Goal: Navigation & Orientation: Find specific page/section

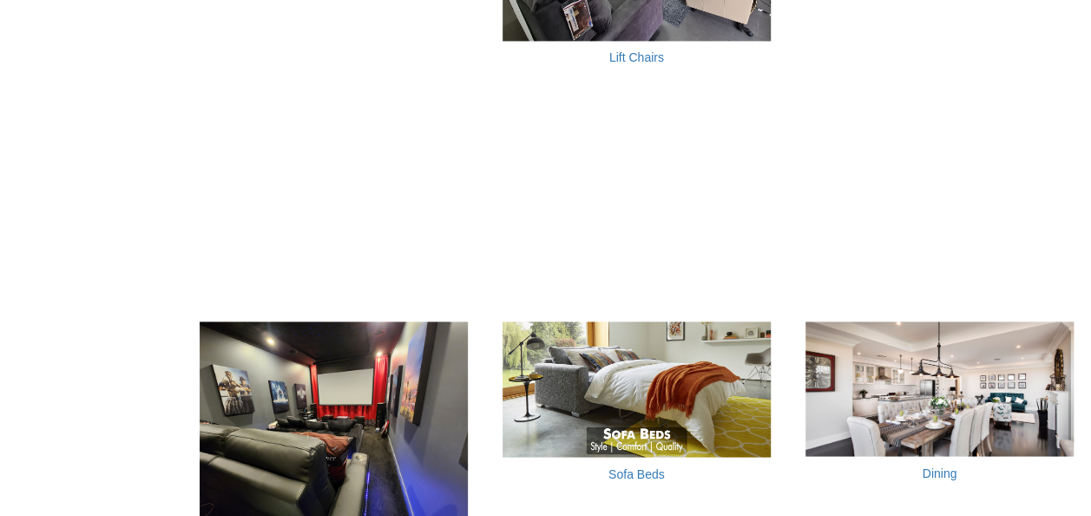
scroll to position [1476, 0]
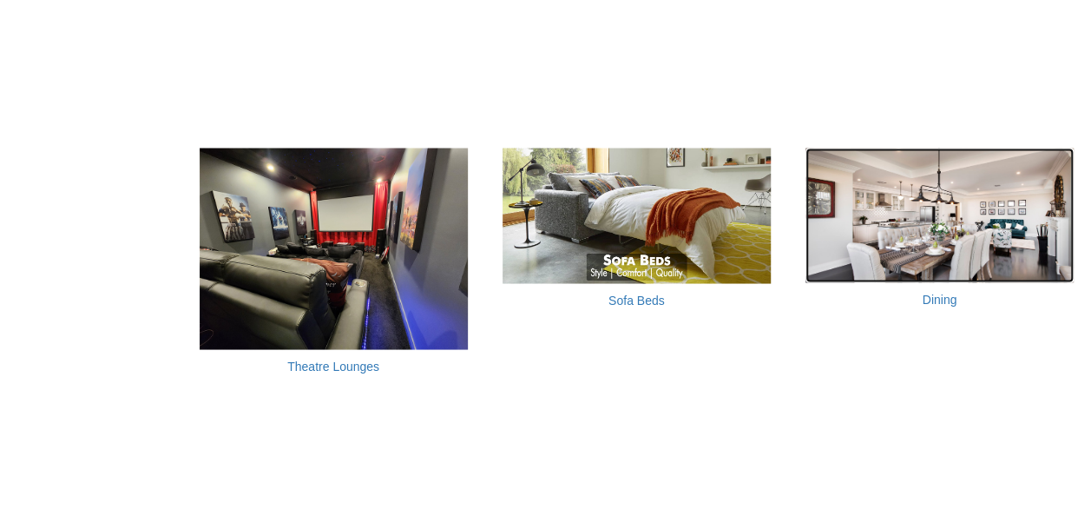
click at [1025, 236] on img at bounding box center [940, 215] width 268 height 135
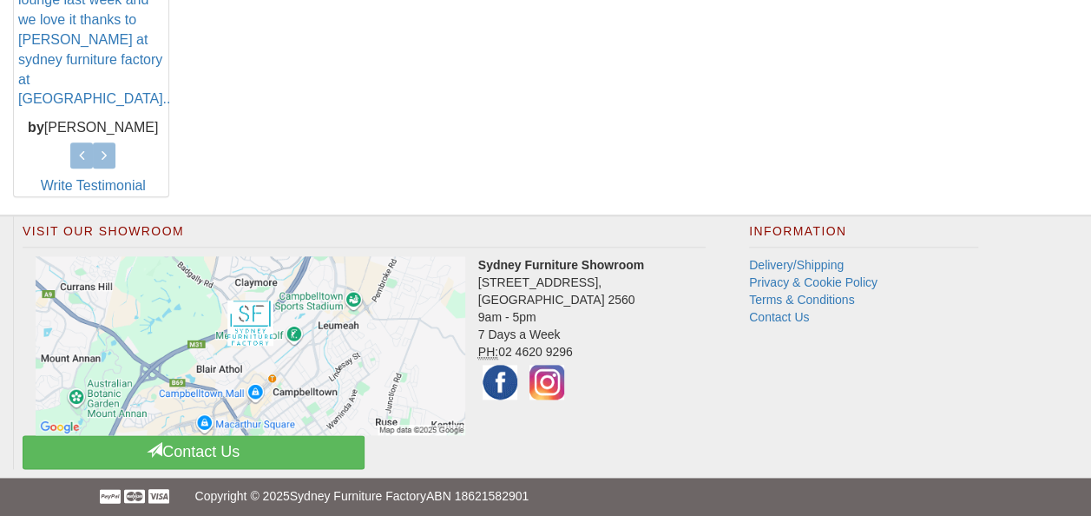
scroll to position [431, 0]
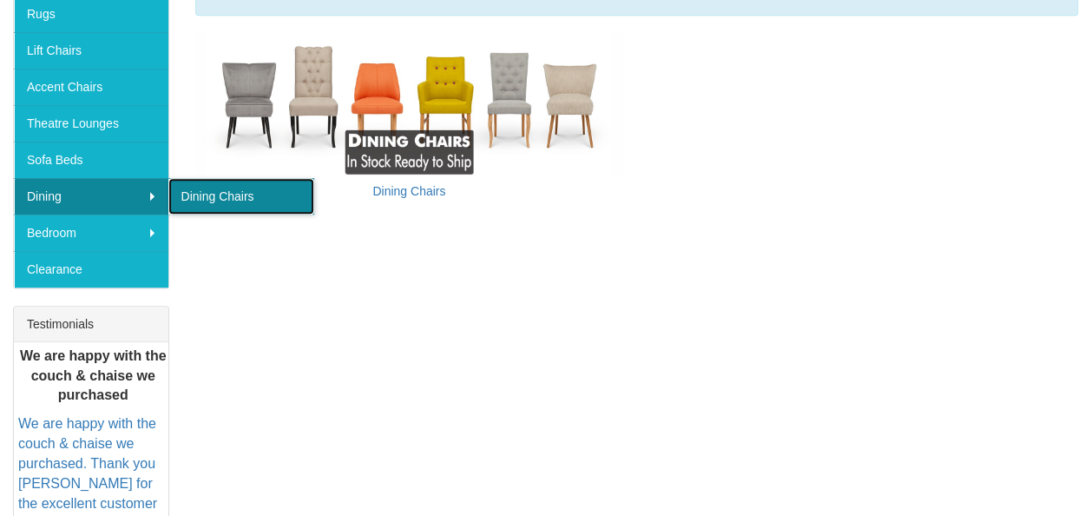
click at [192, 191] on link "Dining Chairs" at bounding box center [241, 196] width 146 height 36
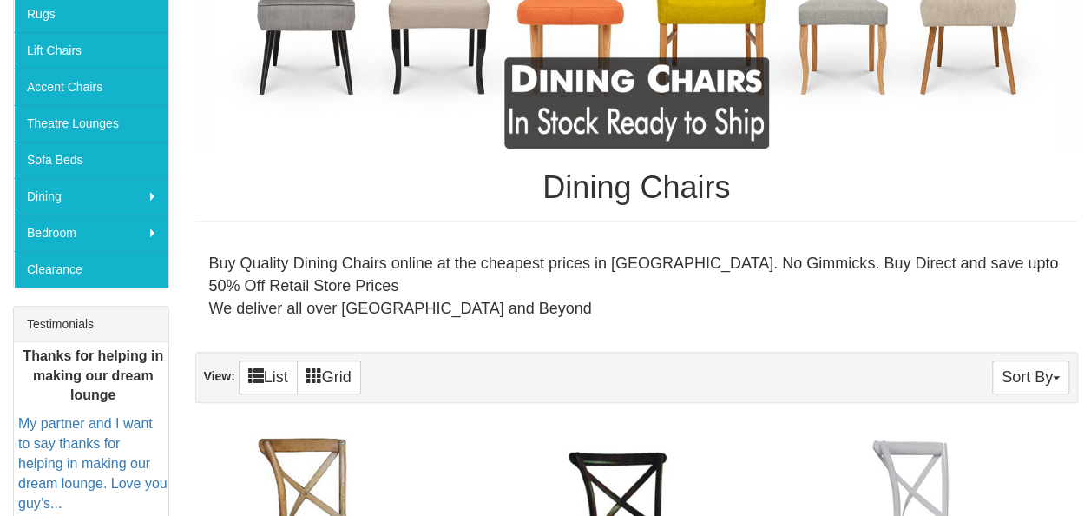
scroll to position [84, 0]
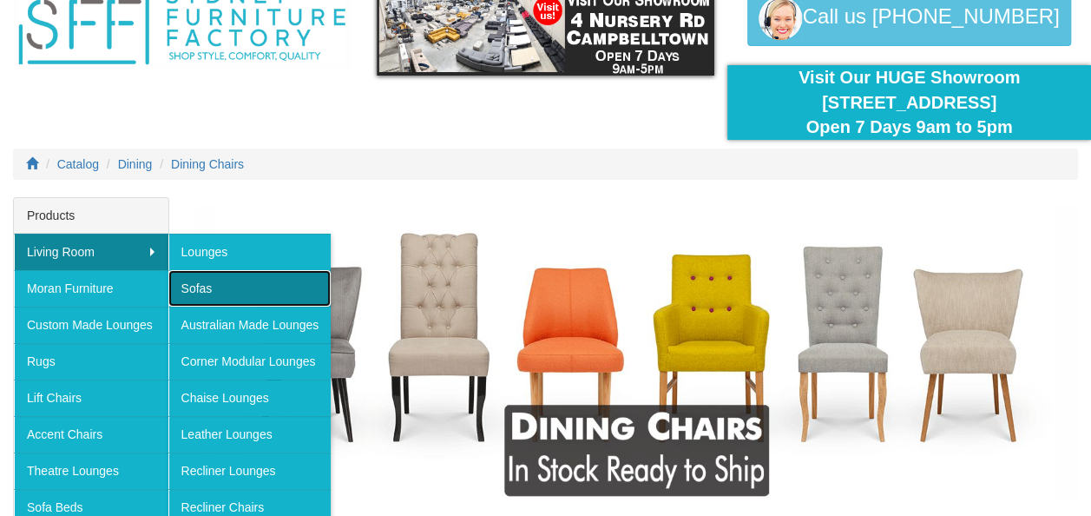
click at [224, 276] on link "Sofas" at bounding box center [249, 288] width 163 height 36
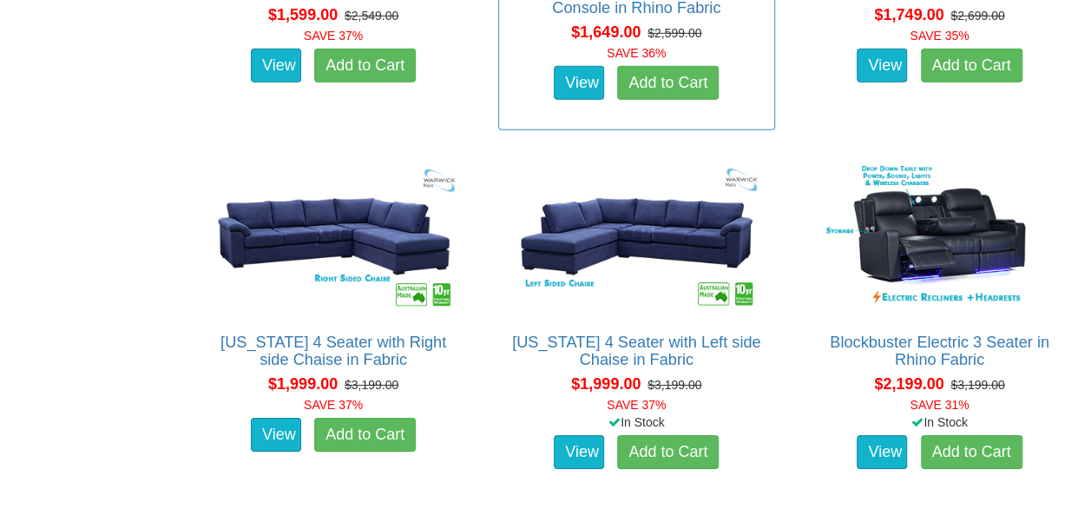
scroll to position [3125, 0]
